Goal: Information Seeking & Learning: Learn about a topic

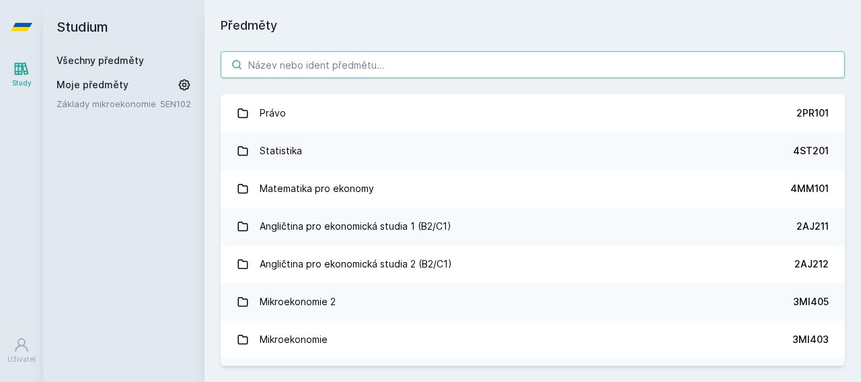
click at [338, 64] on input "search" at bounding box center [533, 64] width 624 height 27
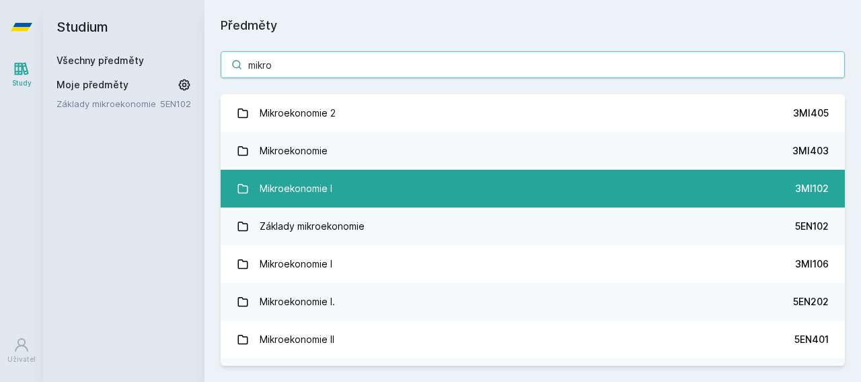
type input "mikro"
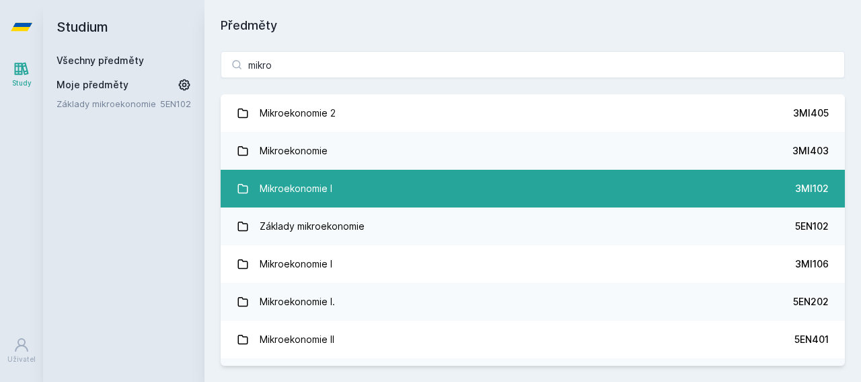
click at [333, 193] on link "Mikroekonomie I 3MI102" at bounding box center [533, 189] width 624 height 38
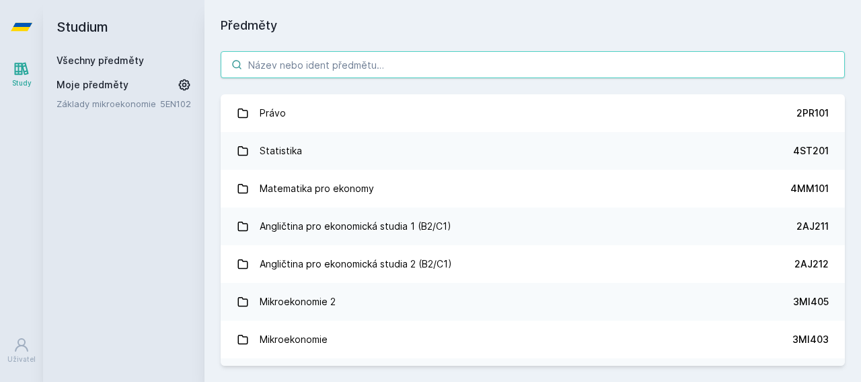
click at [342, 61] on input "search" at bounding box center [533, 64] width 624 height 27
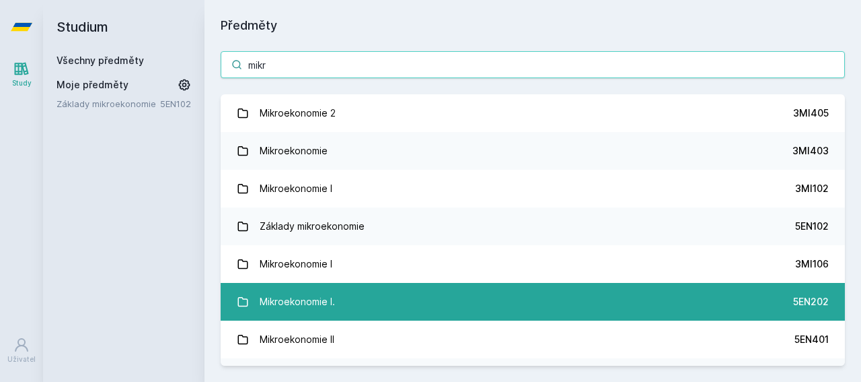
type input "mikr"
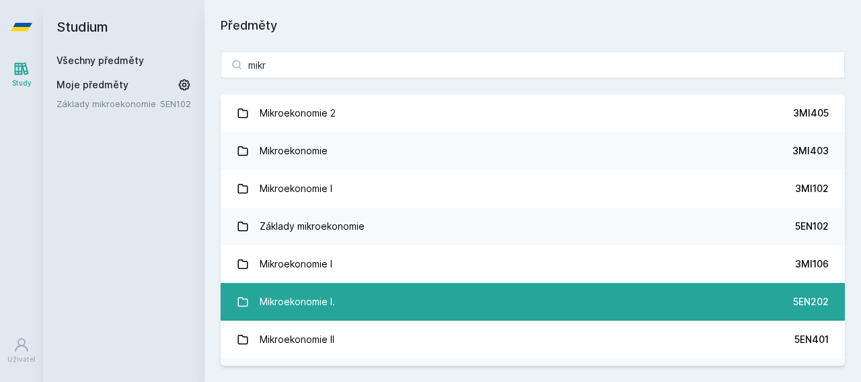
click at [601, 295] on link "Mikroekonomie I. 5EN202" at bounding box center [533, 302] width 624 height 38
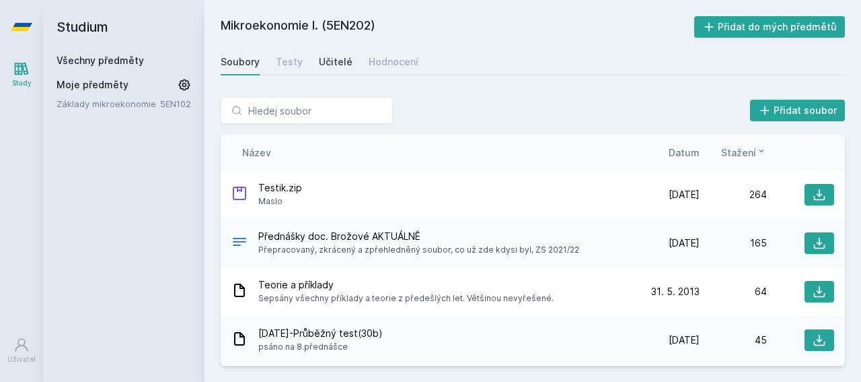
click at [329, 61] on div "Učitelé" at bounding box center [336, 61] width 34 height 13
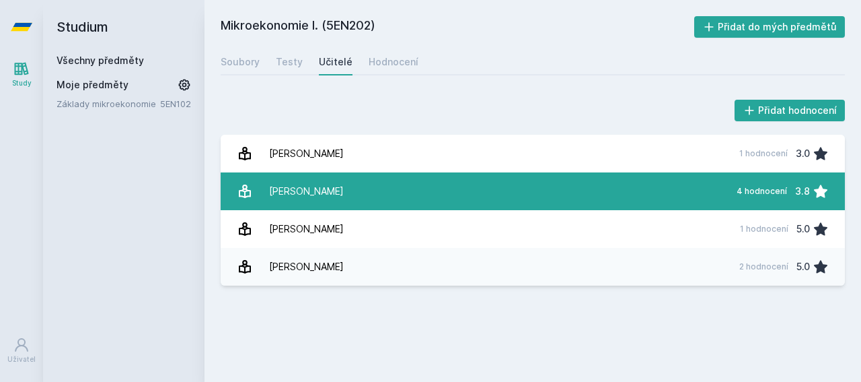
click at [357, 197] on link "Máslo [PERSON_NAME] 4 hodnocení 3.8" at bounding box center [533, 191] width 624 height 38
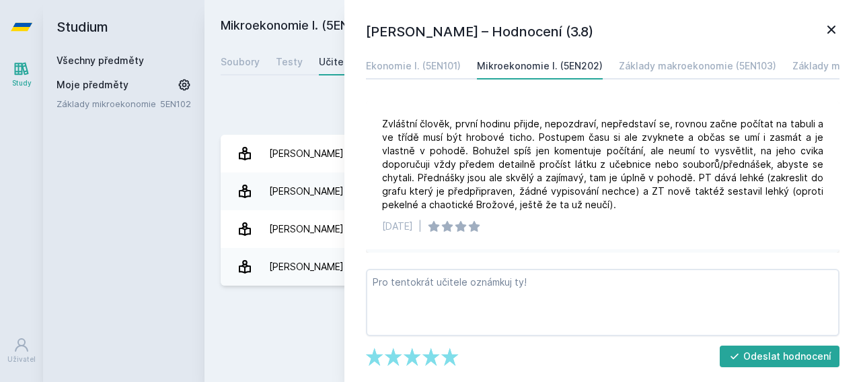
click at [830, 30] on icon at bounding box center [832, 30] width 16 height 16
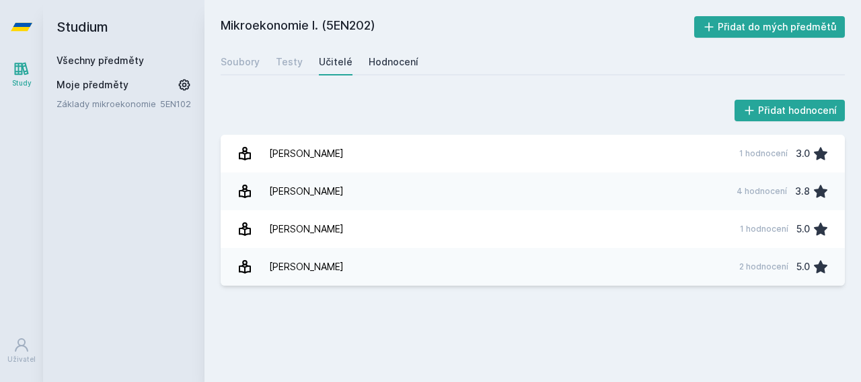
click at [390, 63] on div "Hodnocení" at bounding box center [394, 61] width 50 height 13
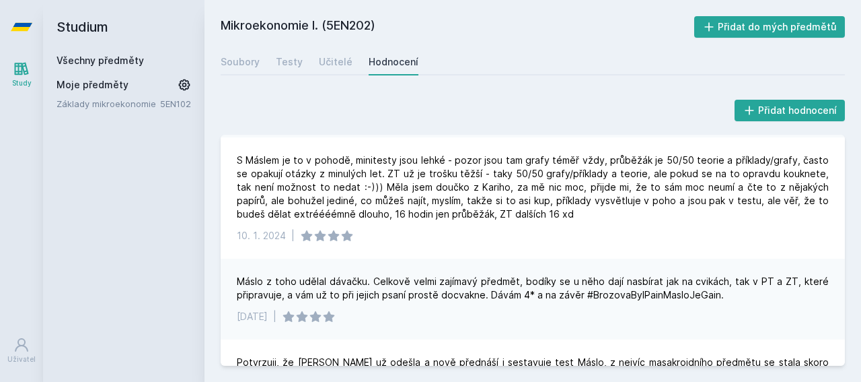
scroll to position [398, 0]
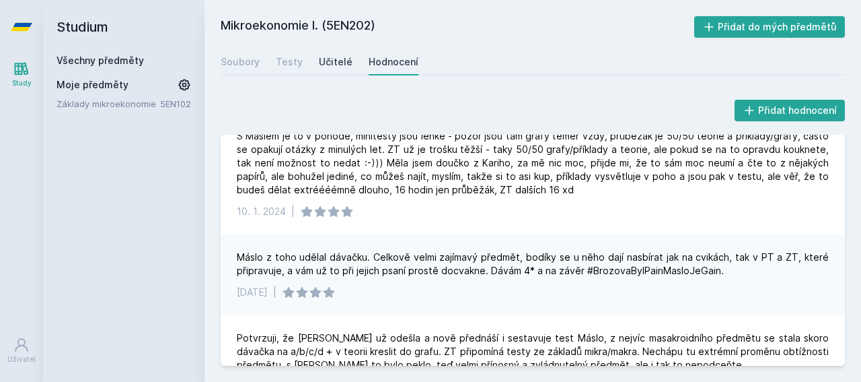
click at [330, 58] on div "Učitelé" at bounding box center [336, 61] width 34 height 13
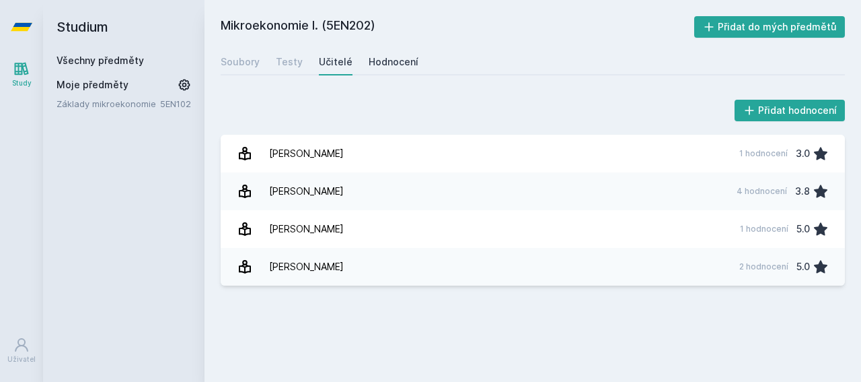
click at [383, 65] on div "Hodnocení" at bounding box center [394, 61] width 50 height 13
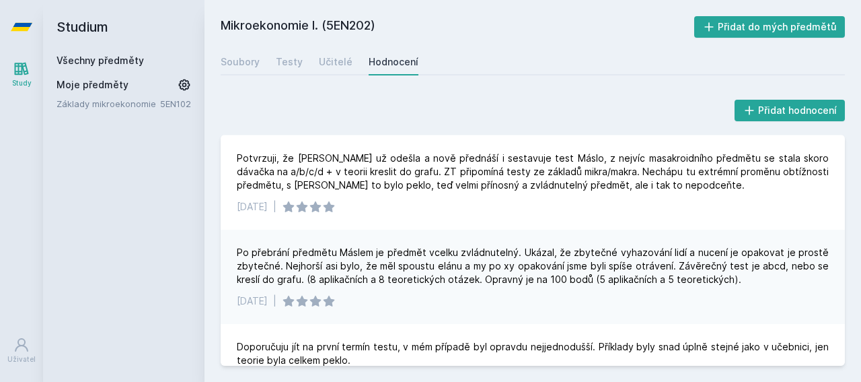
scroll to position [579, 0]
click at [242, 59] on div "Soubory" at bounding box center [240, 61] width 39 height 13
